Goal: Browse casually

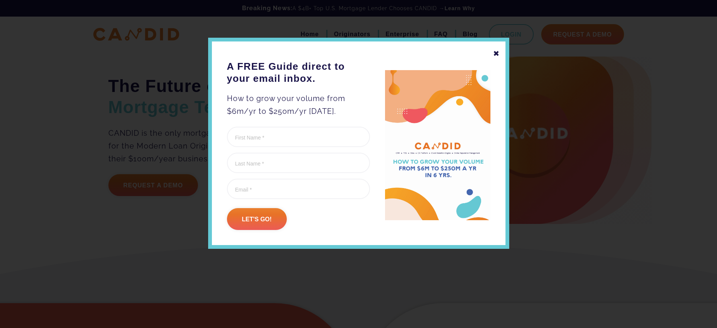
click at [500, 59] on div "✖ A FREE Guide direct to your email inbox. How to grow your volume from $6m/yr …" at bounding box center [358, 143] width 301 height 211
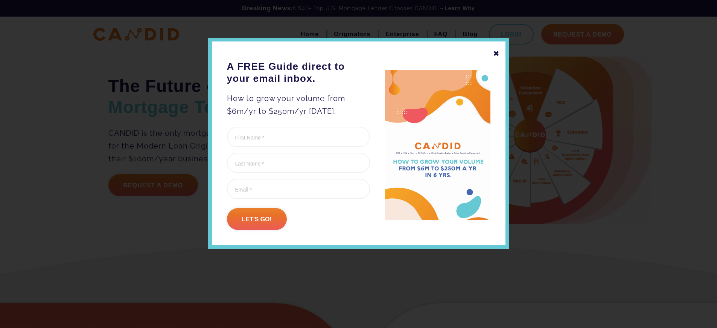
click at [499, 57] on div "✖" at bounding box center [496, 53] width 7 height 13
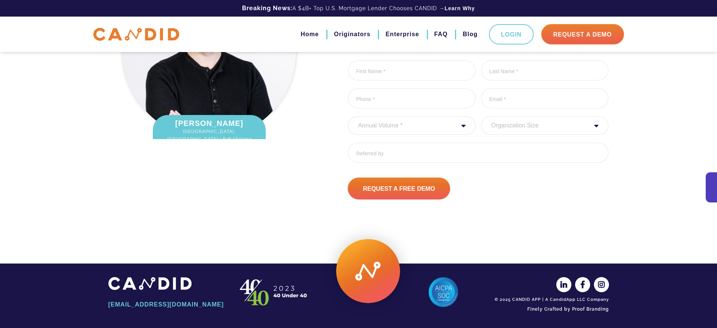
scroll to position [1024, 0]
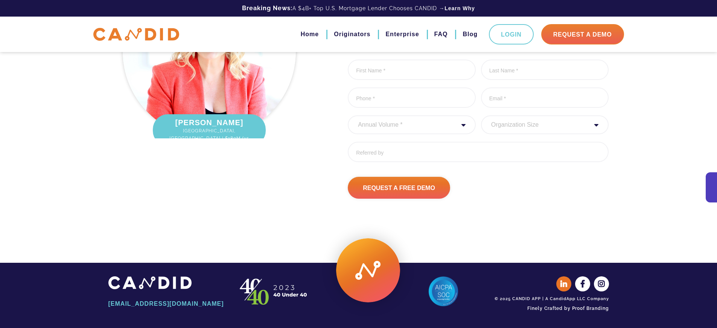
click at [569, 284] on icon at bounding box center [564, 283] width 15 height 15
